Goal: Task Accomplishment & Management: Complete application form

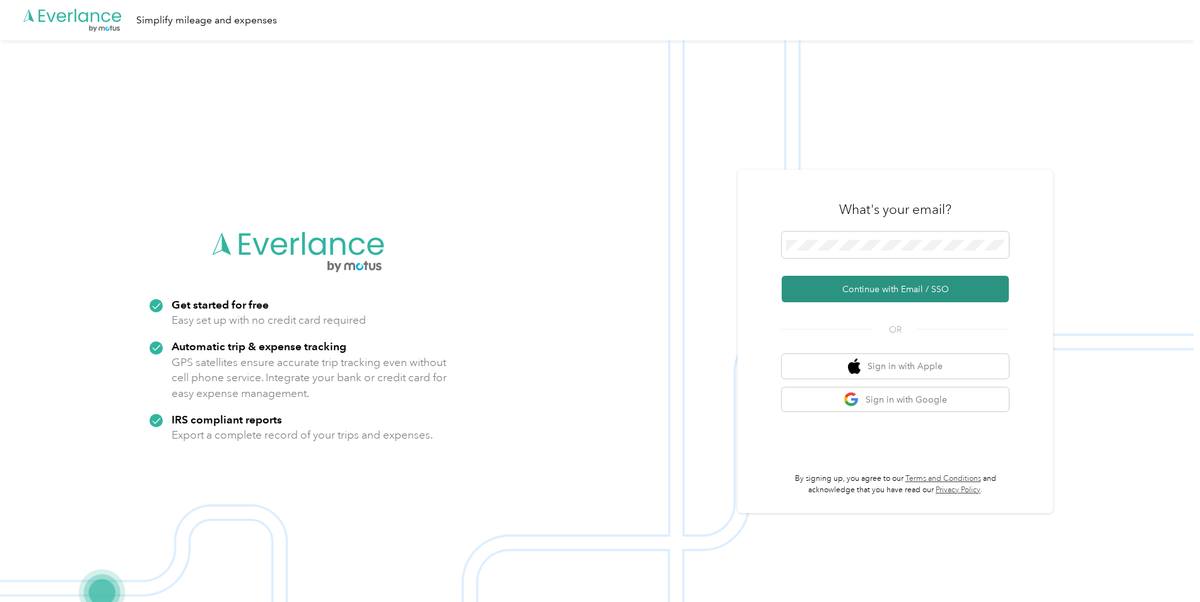
click at [865, 295] on button "Continue with Email / SSO" at bounding box center [894, 289] width 227 height 26
click at [841, 279] on button "Continue with Email / SSO" at bounding box center [894, 289] width 227 height 26
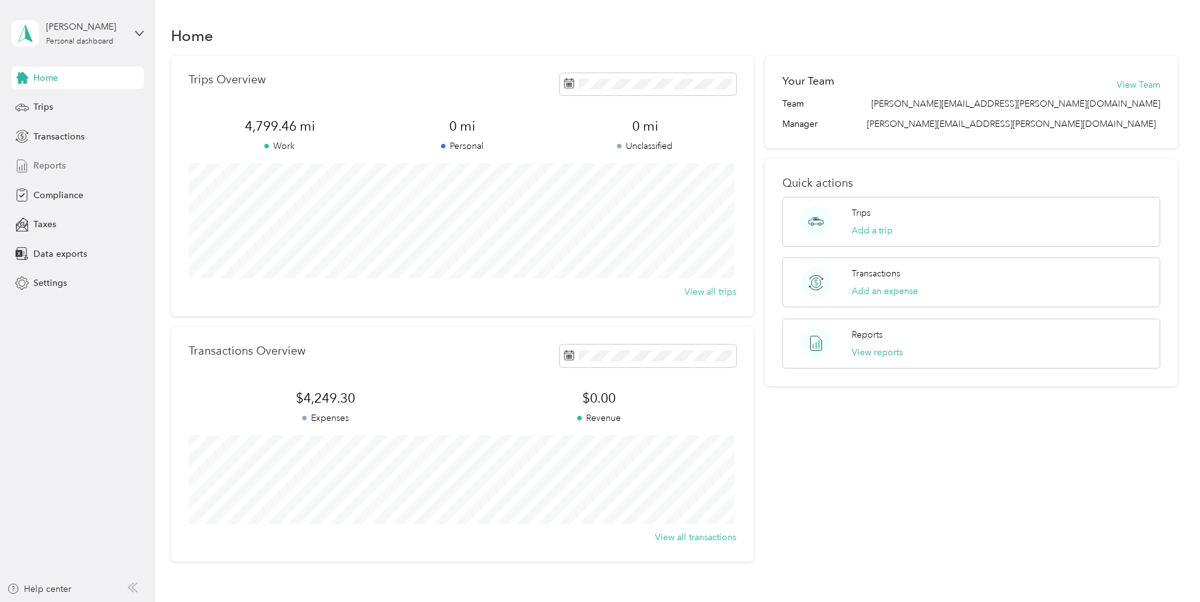
click at [57, 165] on span "Reports" at bounding box center [49, 165] width 32 height 13
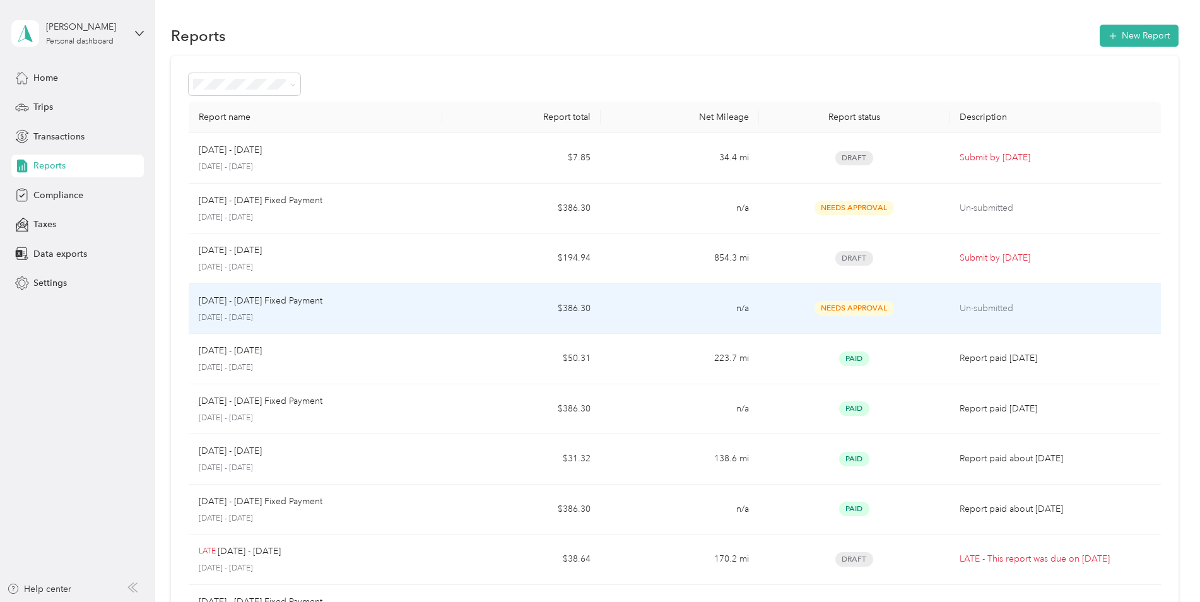
click at [334, 302] on div "Sep 1 - 30, 2025 Fixed Payment" at bounding box center [315, 301] width 233 height 14
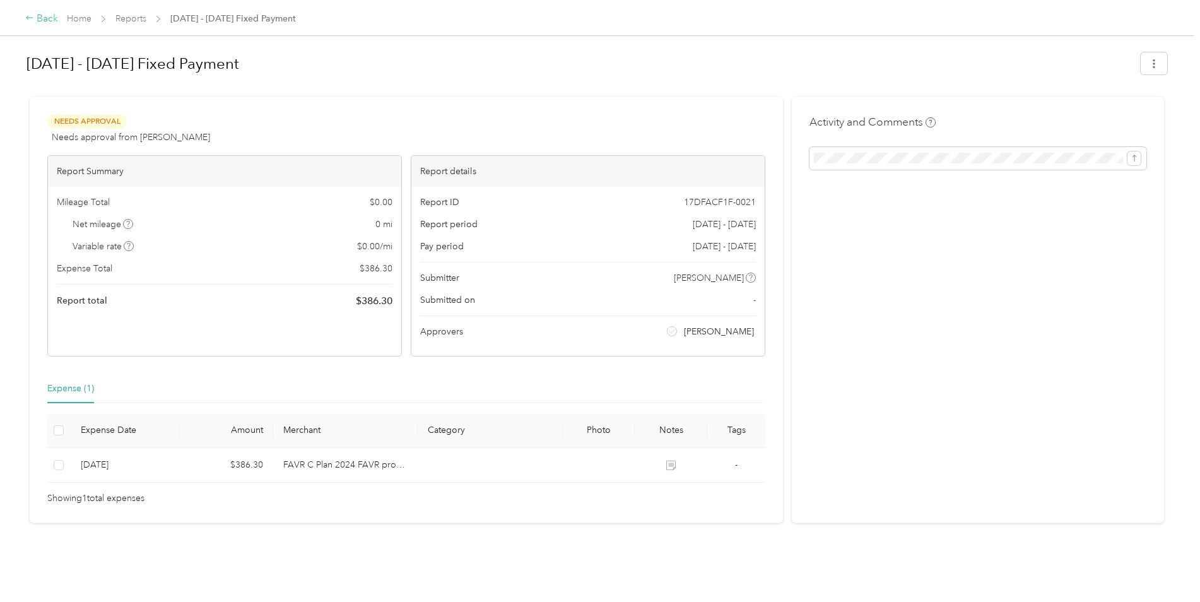
click at [33, 17] on icon at bounding box center [29, 17] width 9 height 9
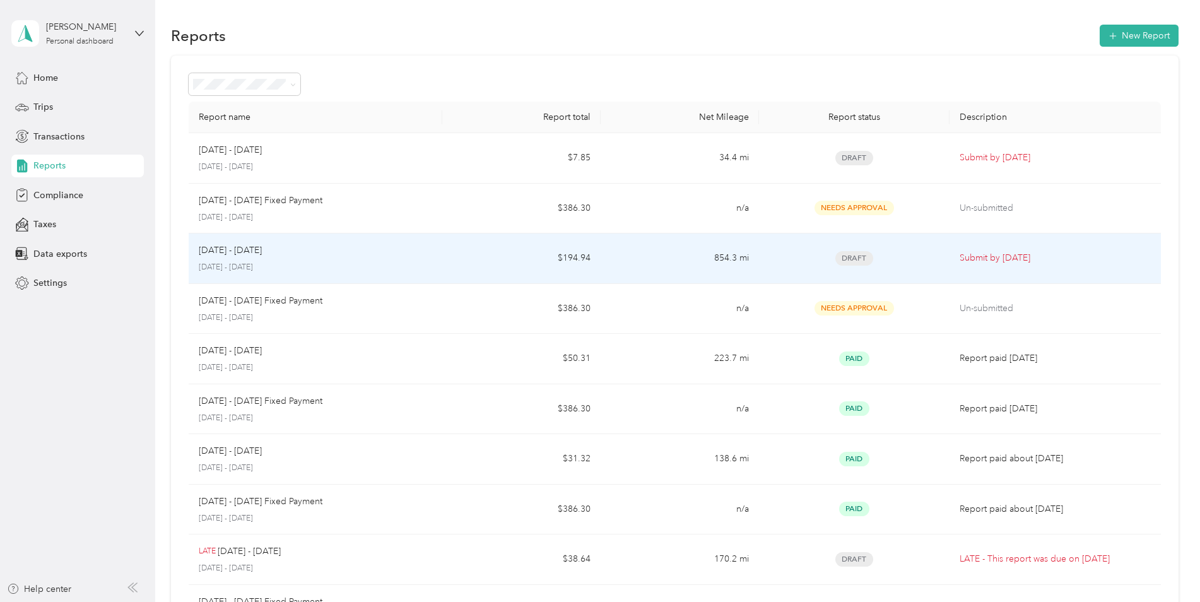
click at [399, 255] on div "Sep 1 - 30, 2025" at bounding box center [315, 250] width 233 height 14
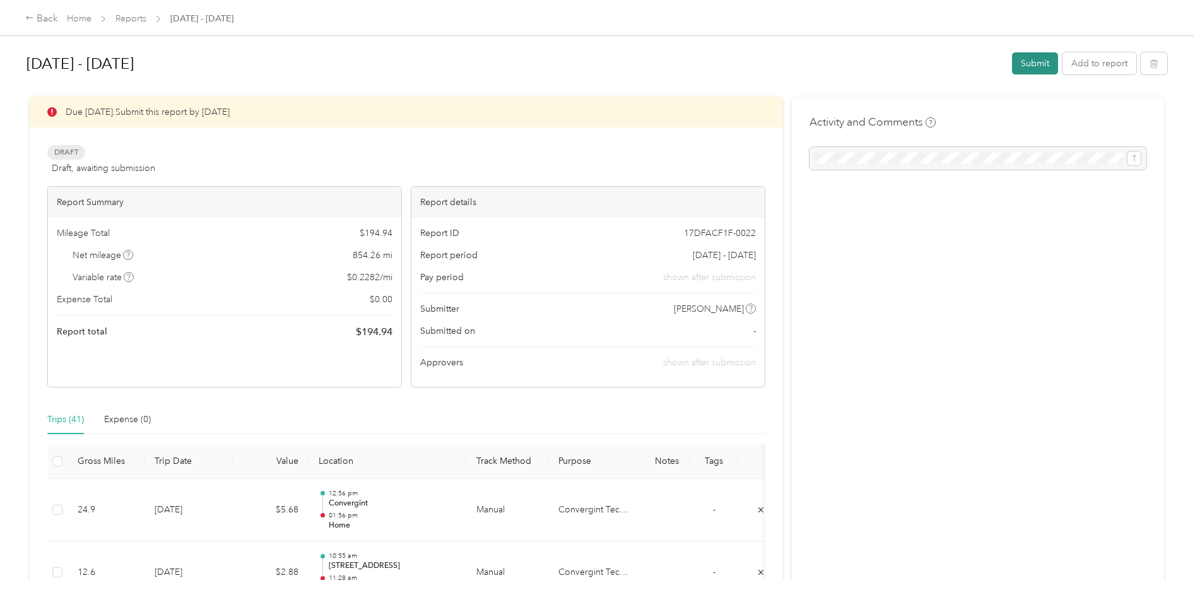
click at [1044, 61] on button "Submit" at bounding box center [1035, 63] width 46 height 22
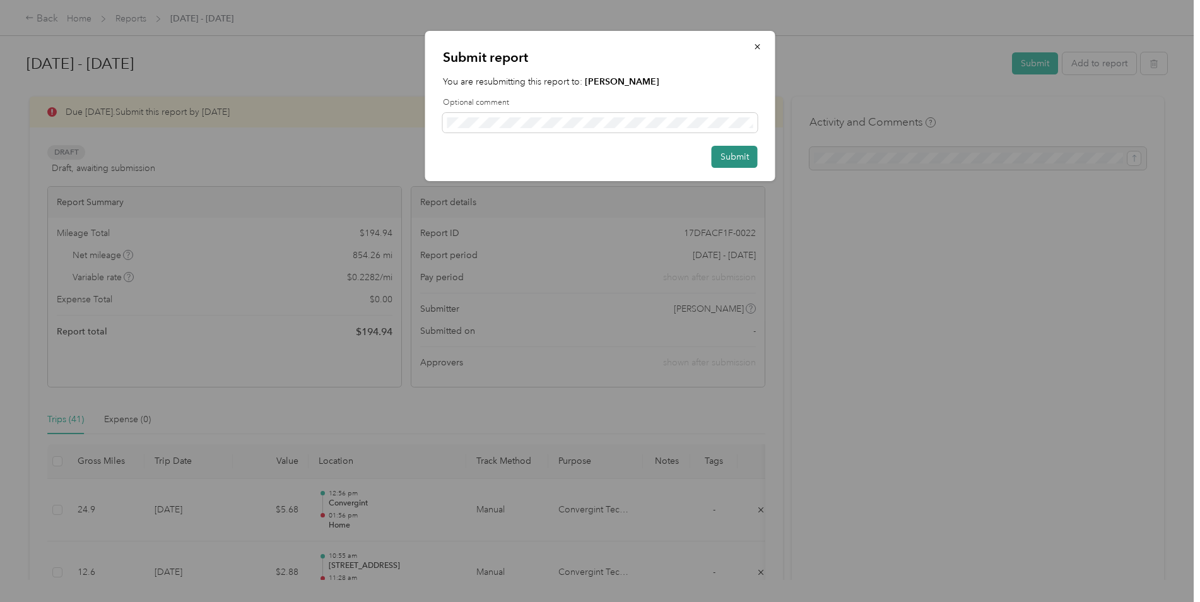
click at [743, 153] on button "Submit" at bounding box center [734, 157] width 46 height 22
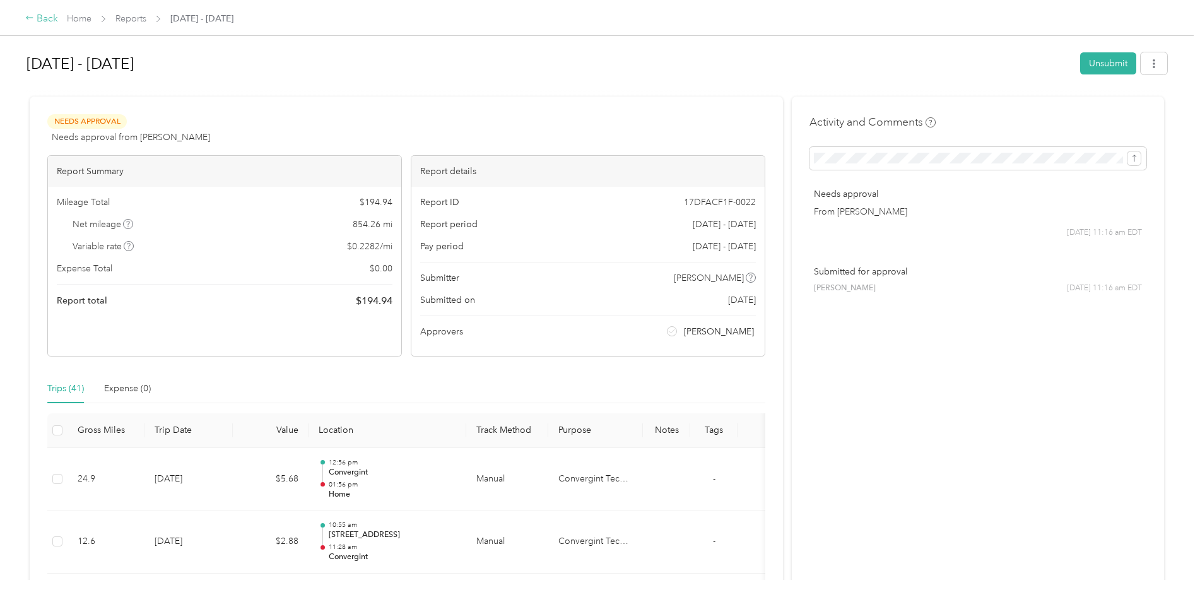
click at [40, 21] on div "Back" at bounding box center [41, 18] width 33 height 15
